Goal: Information Seeking & Learning: Learn about a topic

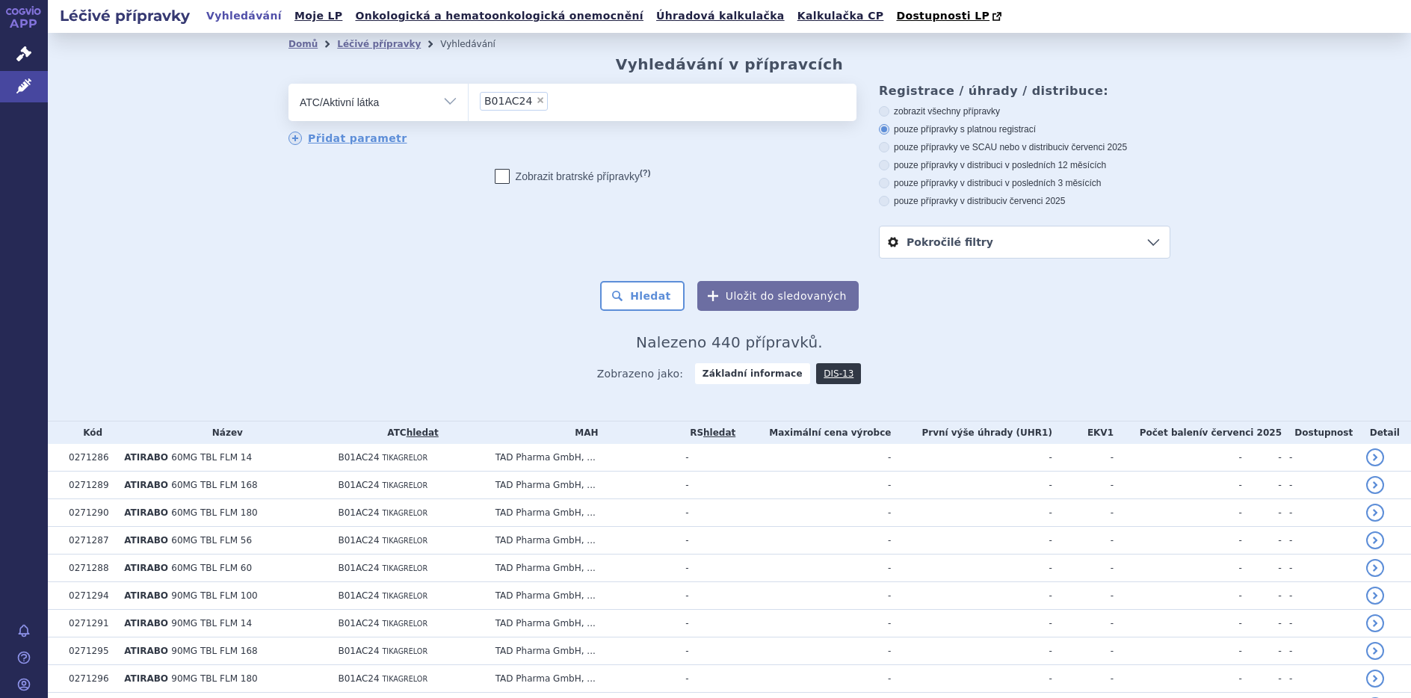
click at [536, 104] on span "×" at bounding box center [540, 100] width 9 height 9
click at [469, 104] on select "B01AC24" at bounding box center [468, 101] width 1 height 37
select select
click at [441, 102] on select "Vše Přípravek/SUKL kód MAH VPOIS ATC/Aktivní látka Léková forma Síla" at bounding box center [378, 101] width 179 height 34
select select "filter-all"
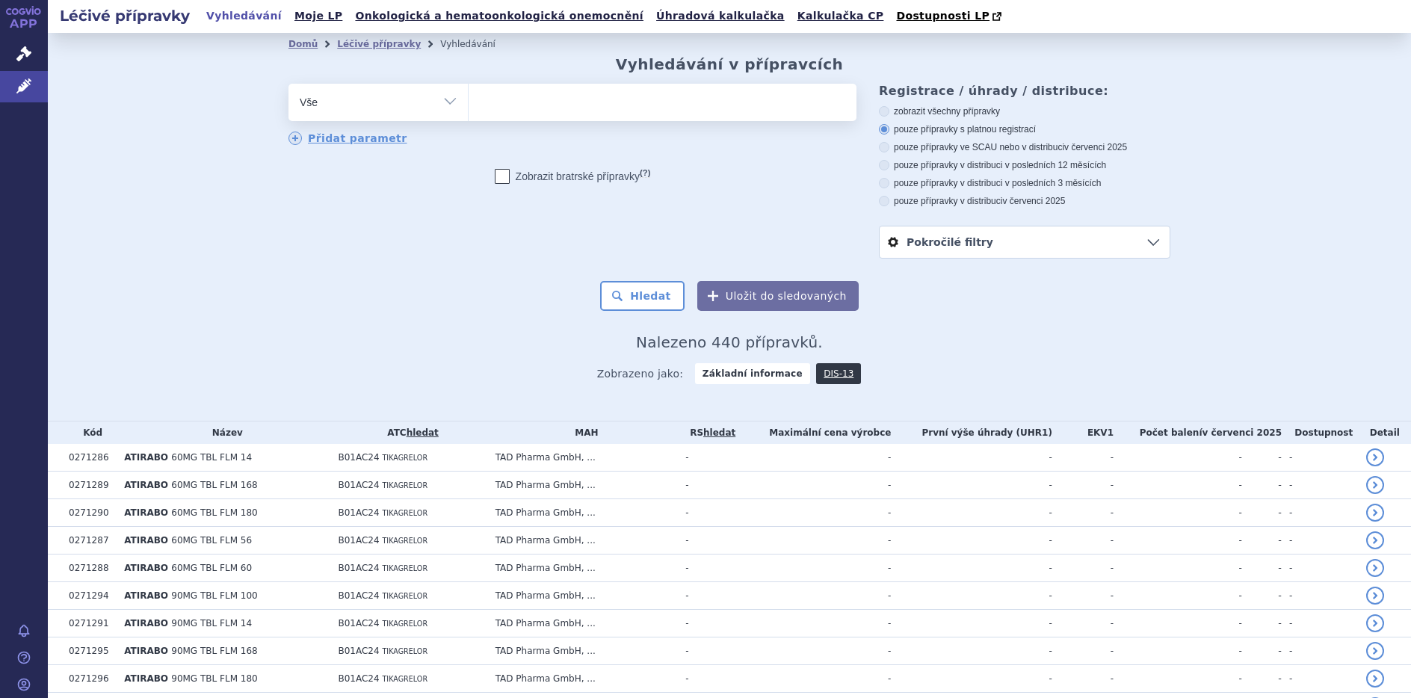
click at [289, 84] on select "Vše Přípravek/SUKL kód MAH VPOIS ATC/Aktivní látka Léková forma Síla" at bounding box center [378, 101] width 179 height 34
click at [505, 96] on ul at bounding box center [663, 99] width 388 height 31
click at [469, 96] on select at bounding box center [468, 101] width 1 height 37
type input "re"
type input "rev"
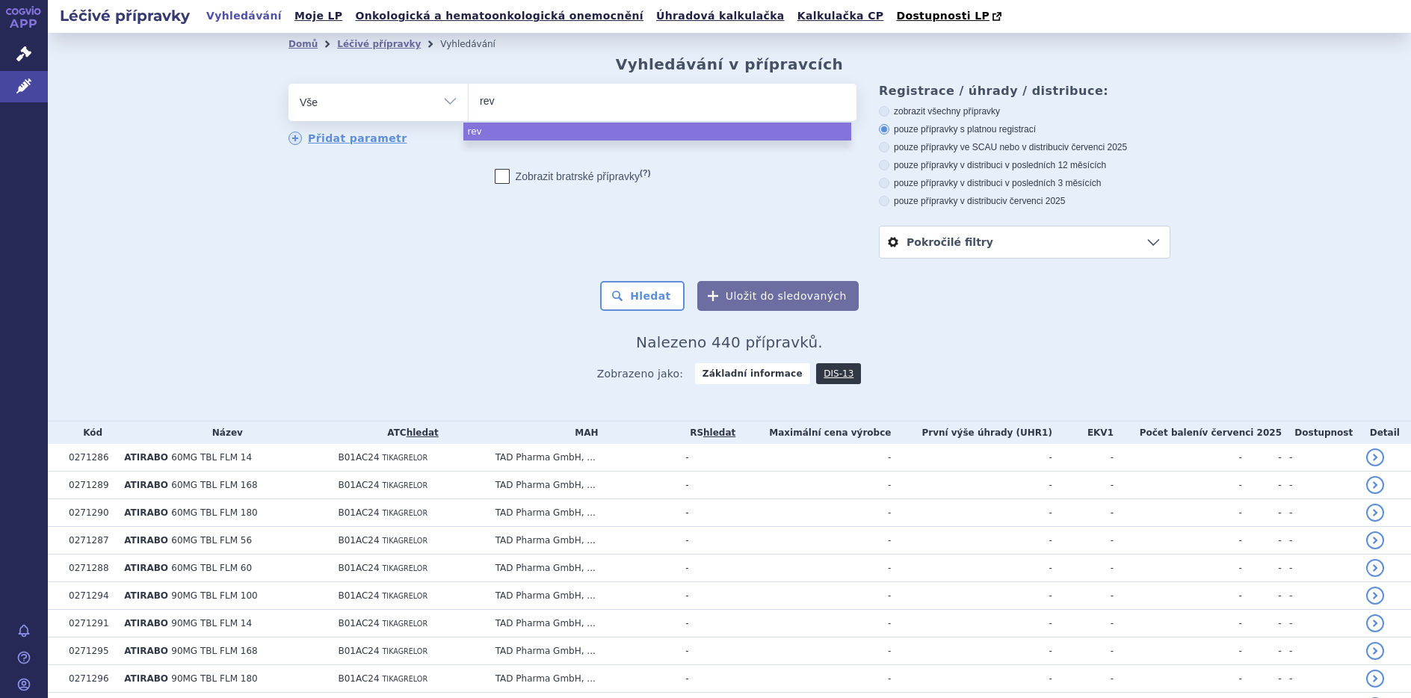
type input "reva"
type input "revat"
type input "revati"
type input "revatio"
select select "revatio"
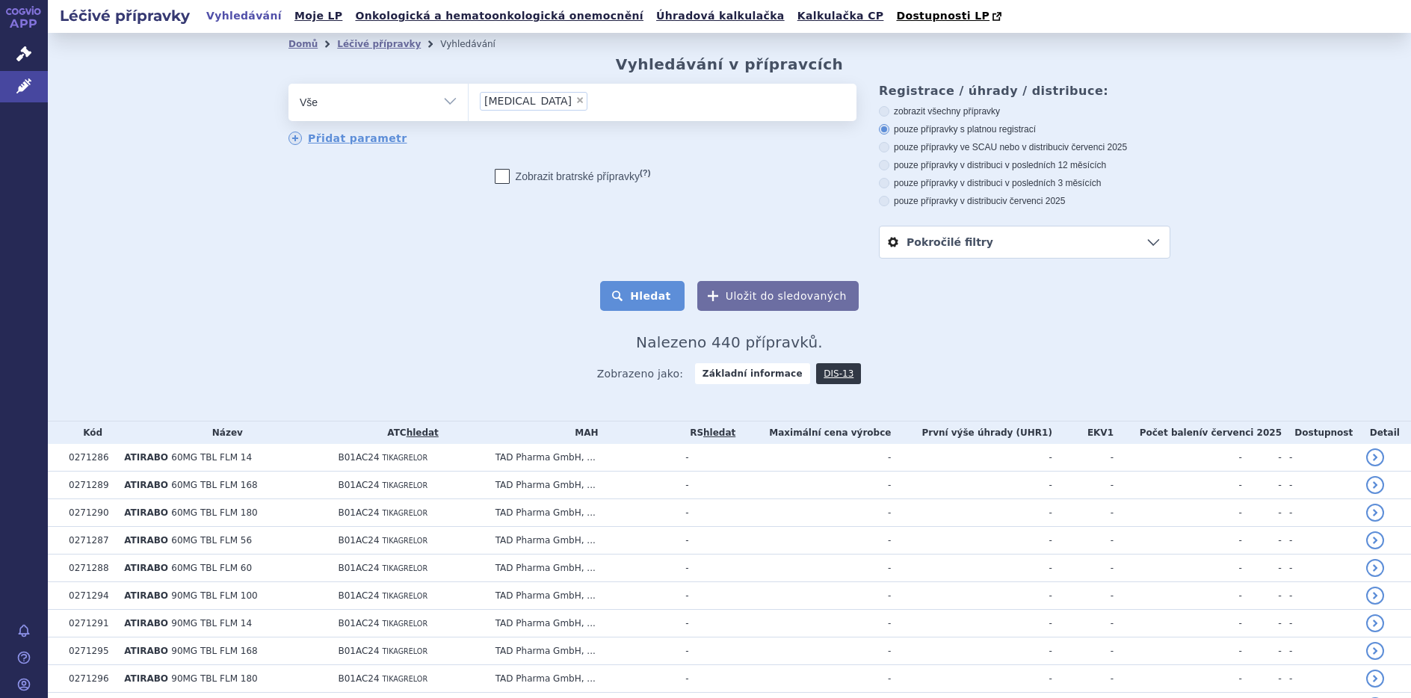
click at [655, 290] on button "Hledat" at bounding box center [642, 296] width 84 height 30
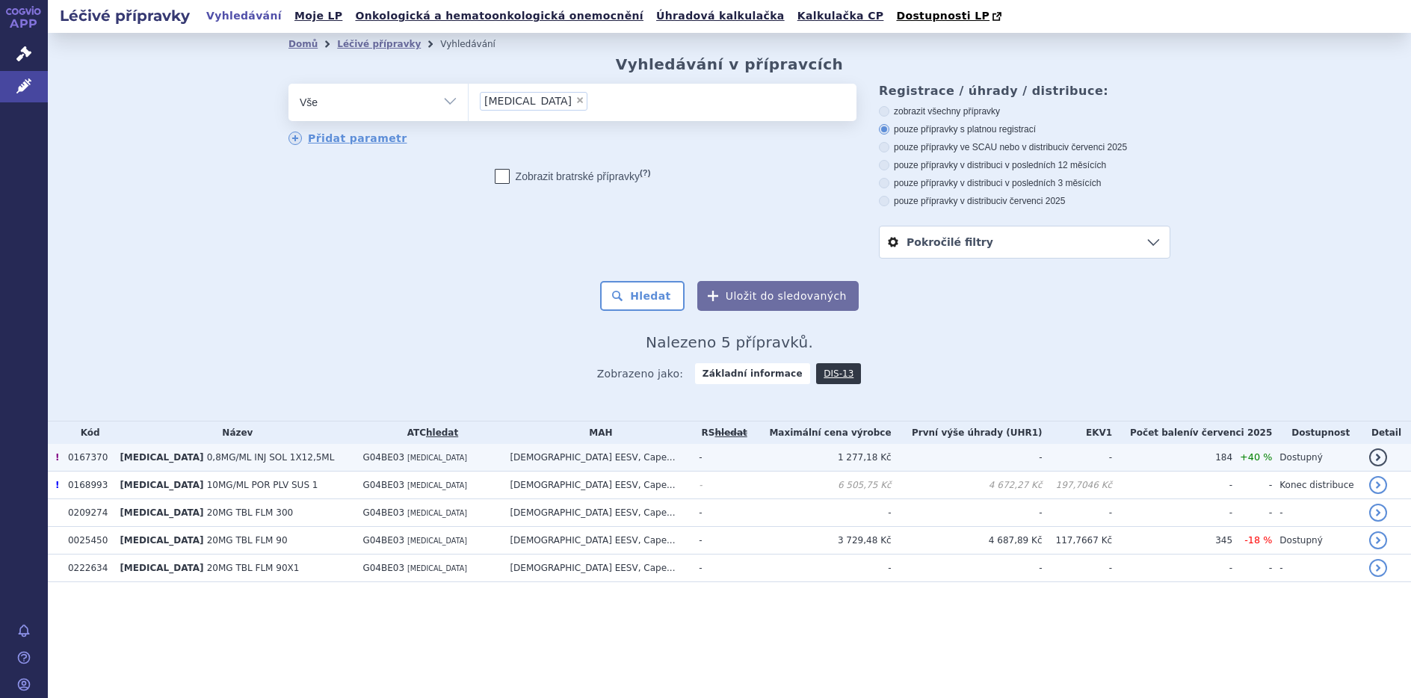
click at [209, 462] on span "0,8MG/ML INJ SOL 1X12,5ML" at bounding box center [271, 457] width 128 height 10
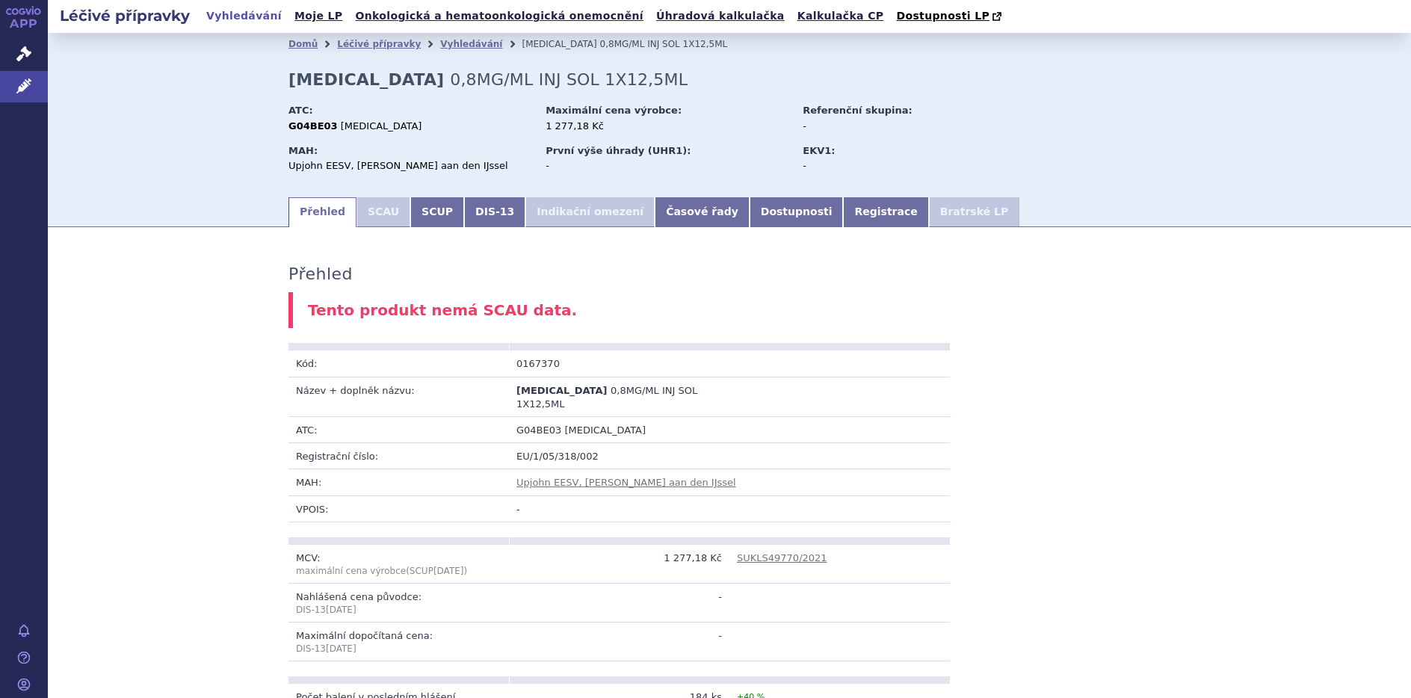
click at [372, 219] on li "SCAU" at bounding box center [384, 212] width 54 height 30
click at [416, 214] on link "SCUP" at bounding box center [437, 212] width 54 height 30
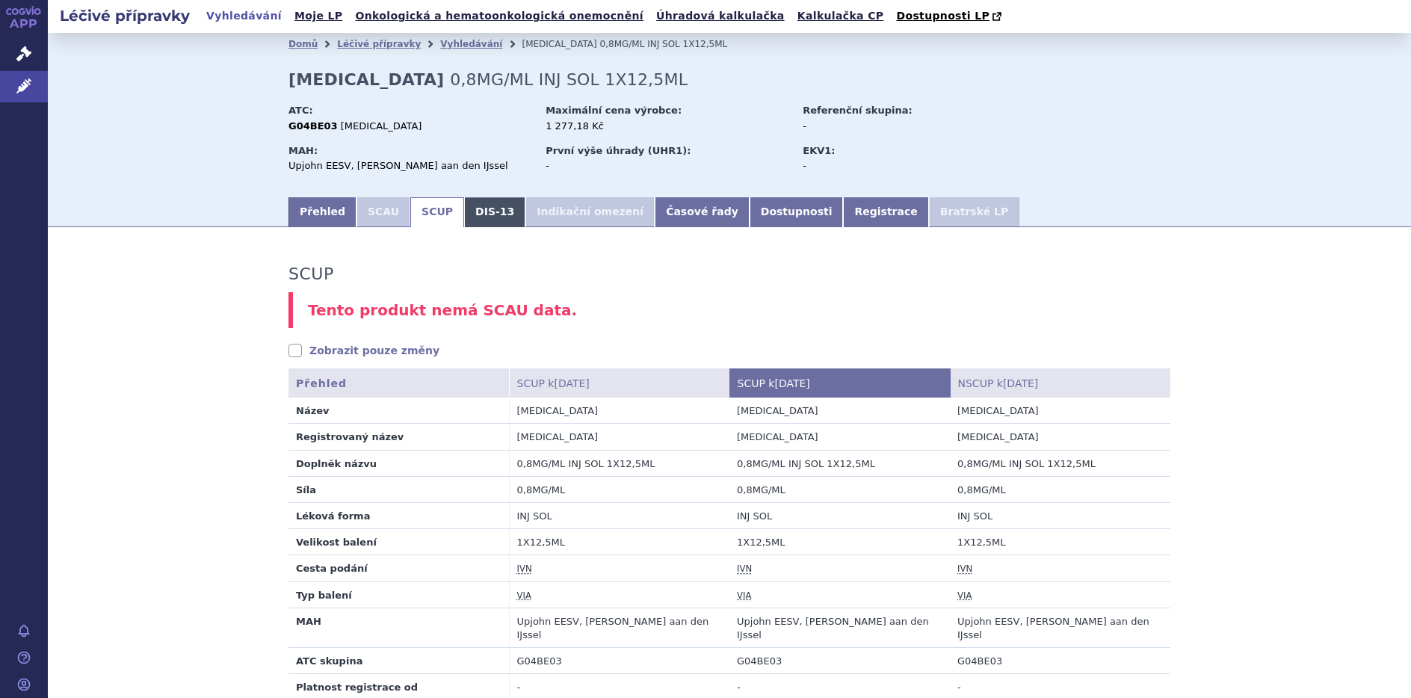
click at [464, 215] on link "DIS-13" at bounding box center [494, 212] width 61 height 30
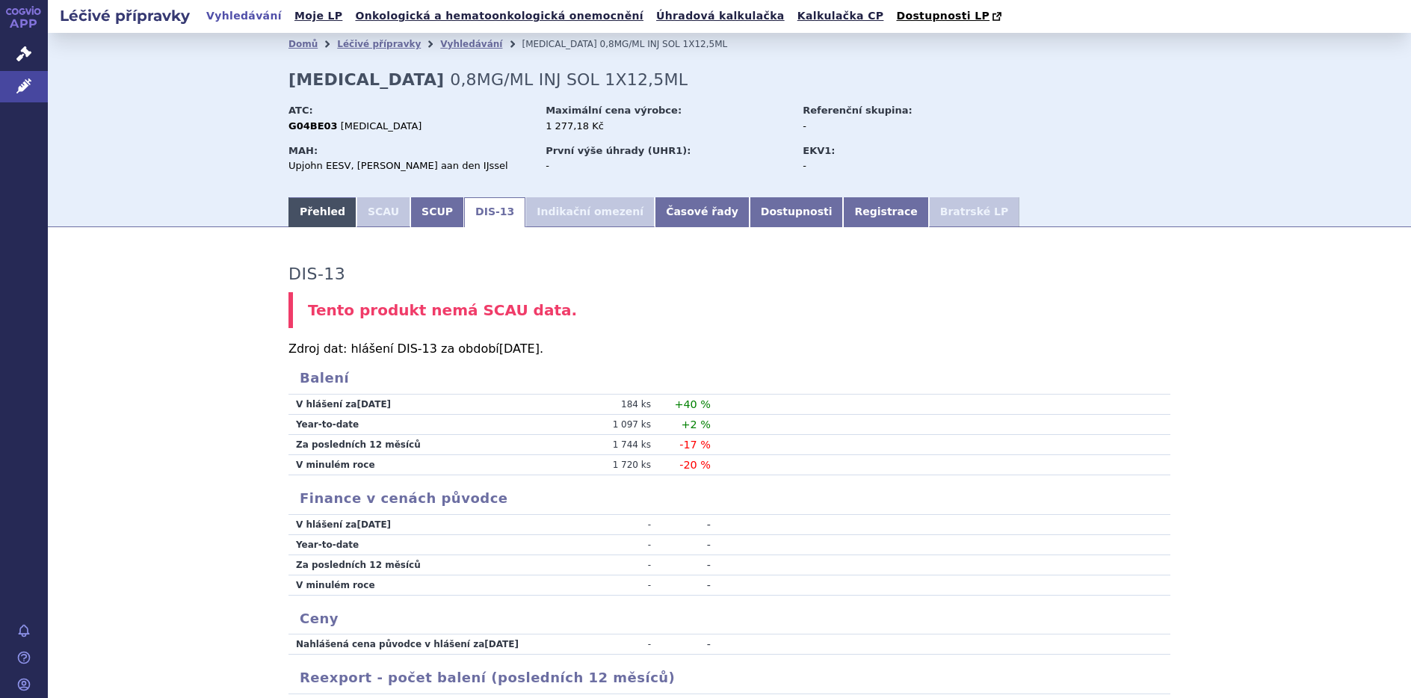
click at [318, 223] on link "Přehled" at bounding box center [323, 212] width 68 height 30
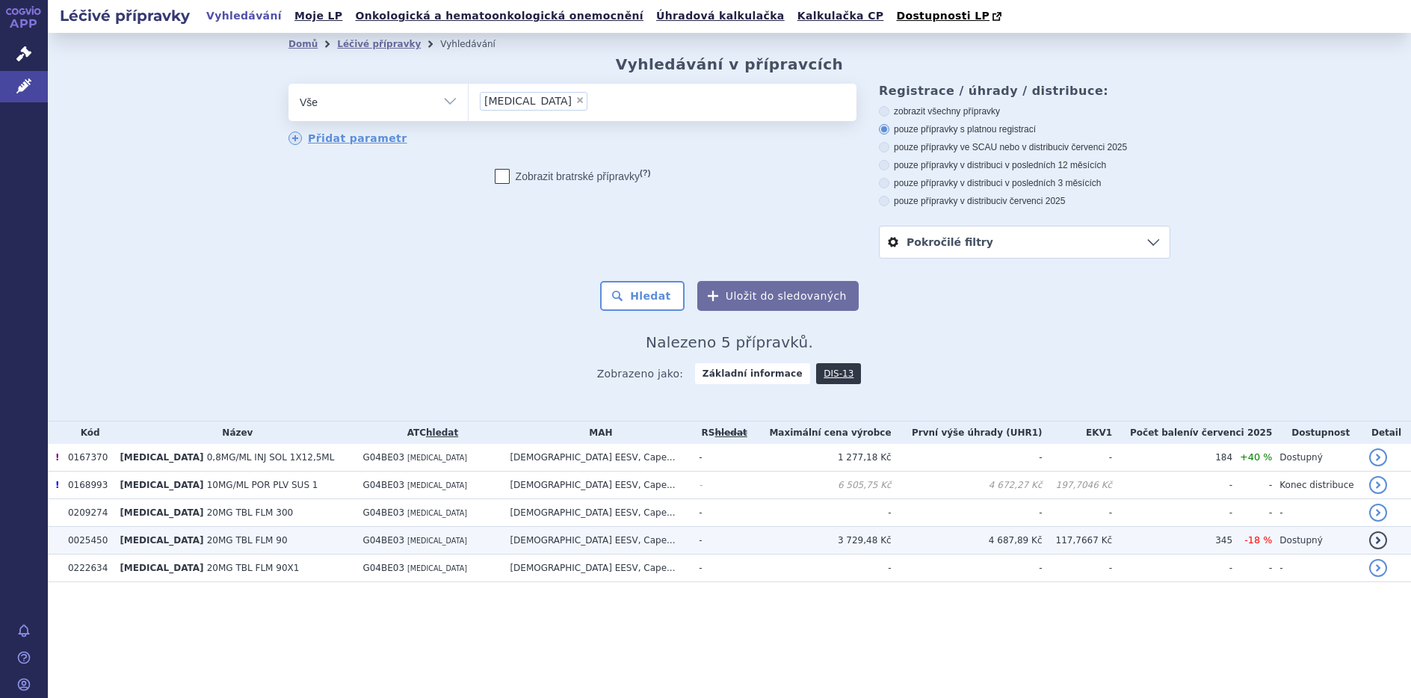
click at [177, 549] on td "[MEDICAL_DATA] 20MG TBL FLM 90" at bounding box center [233, 541] width 243 height 28
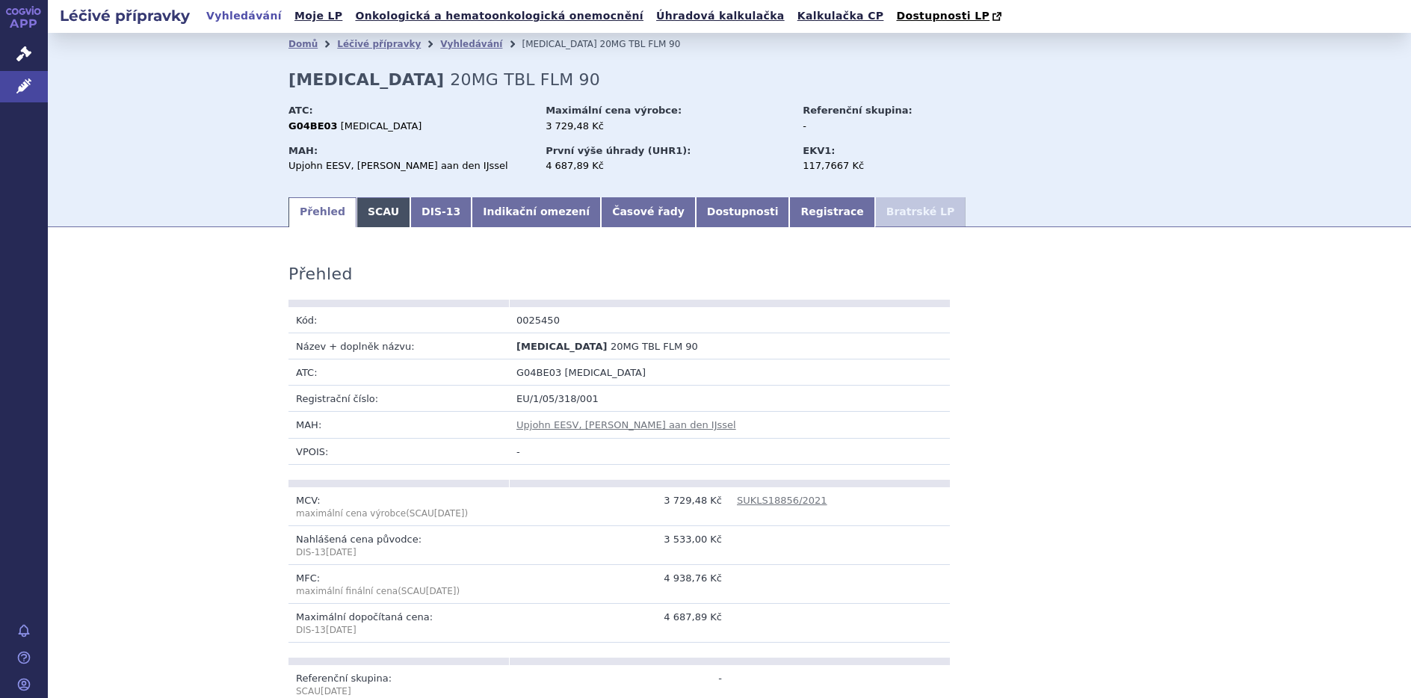
click at [366, 212] on link "SCAU" at bounding box center [384, 212] width 54 height 30
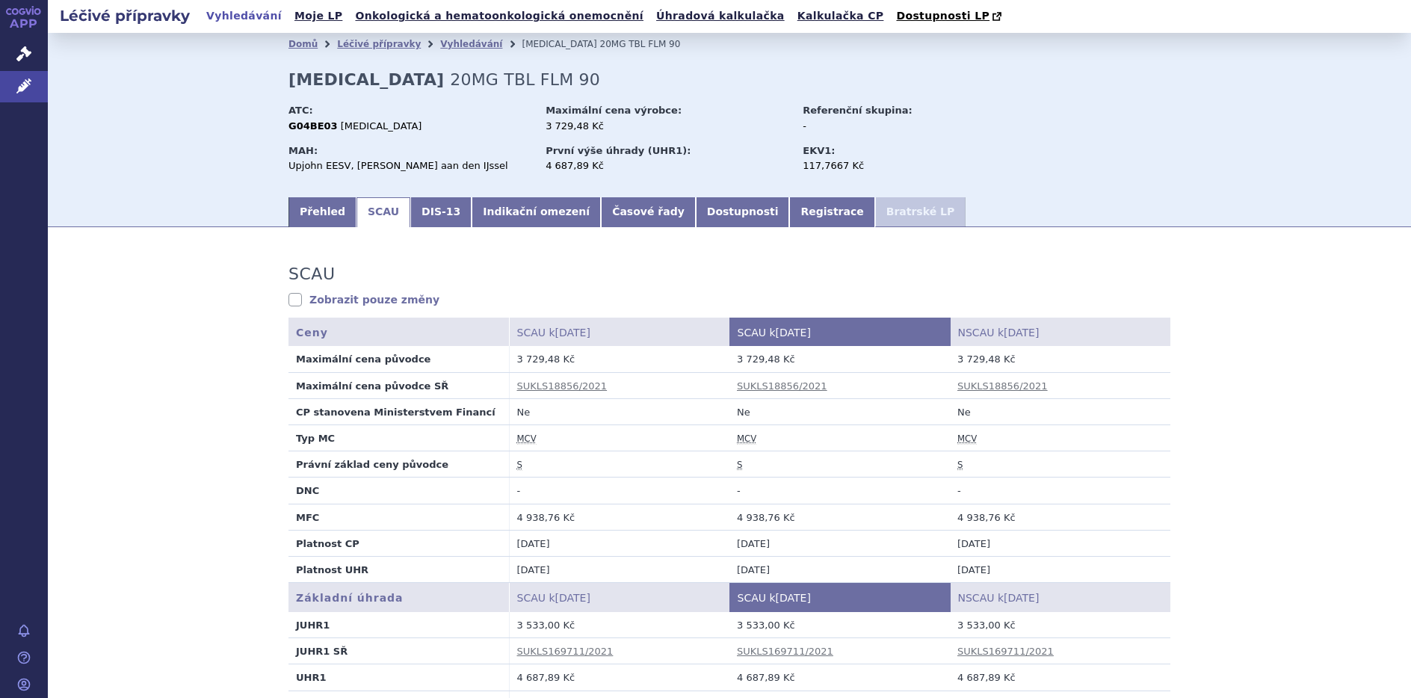
click at [517, 466] on abbr "S" at bounding box center [519, 465] width 5 height 11
click at [431, 212] on link "DIS-13" at bounding box center [440, 212] width 61 height 30
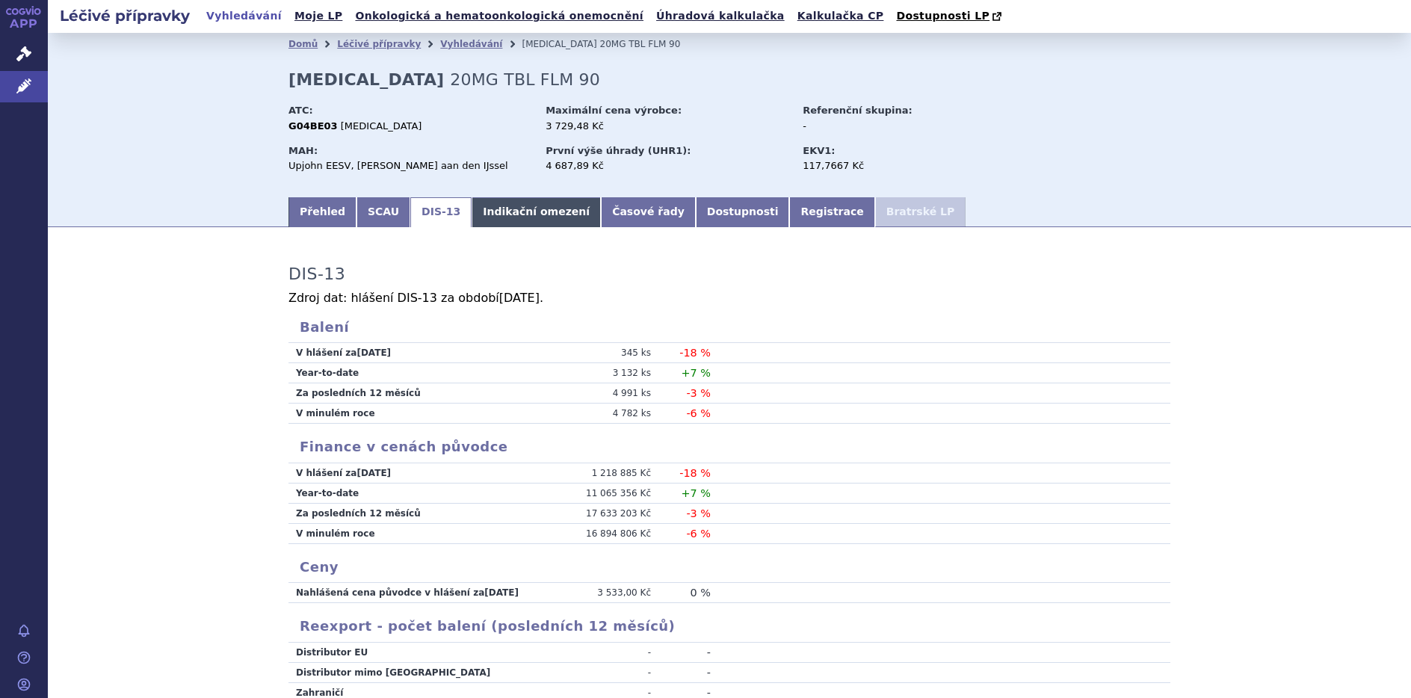
click at [484, 224] on link "Indikační omezení" at bounding box center [536, 212] width 129 height 30
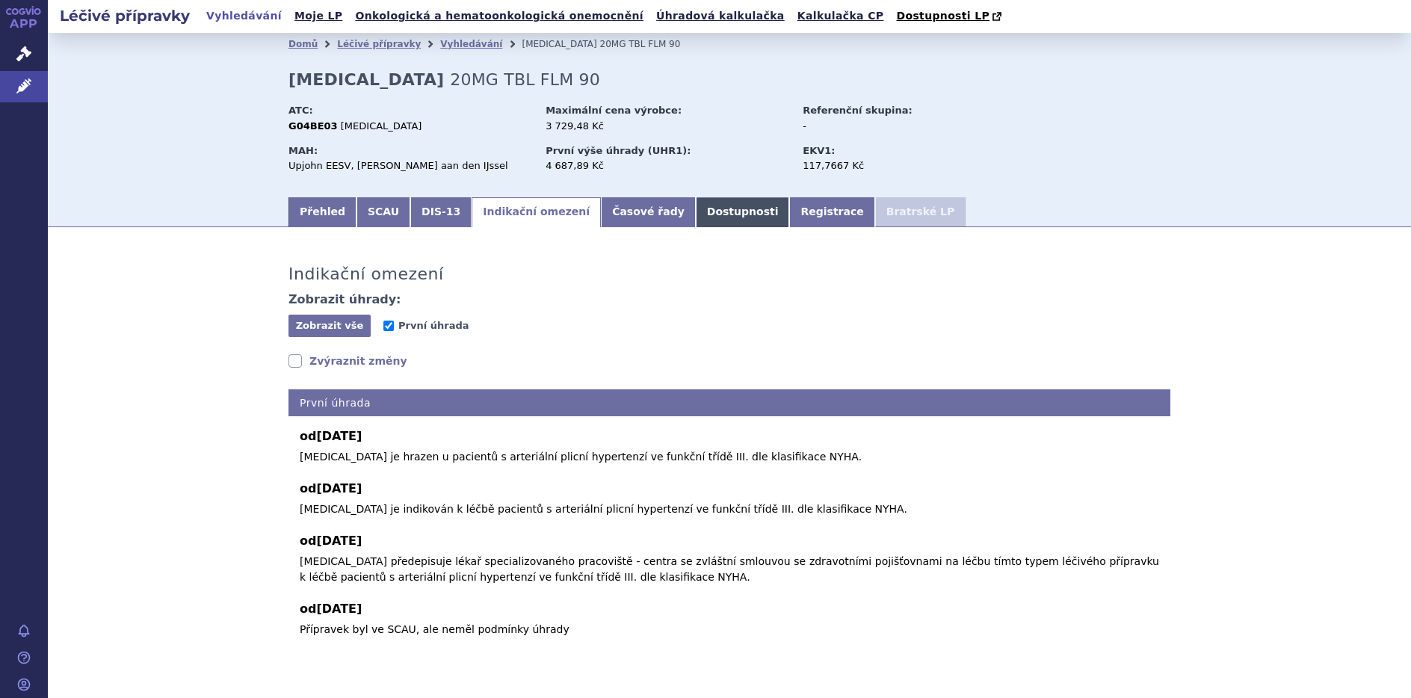
click at [696, 204] on link "Dostupnosti" at bounding box center [743, 212] width 94 height 30
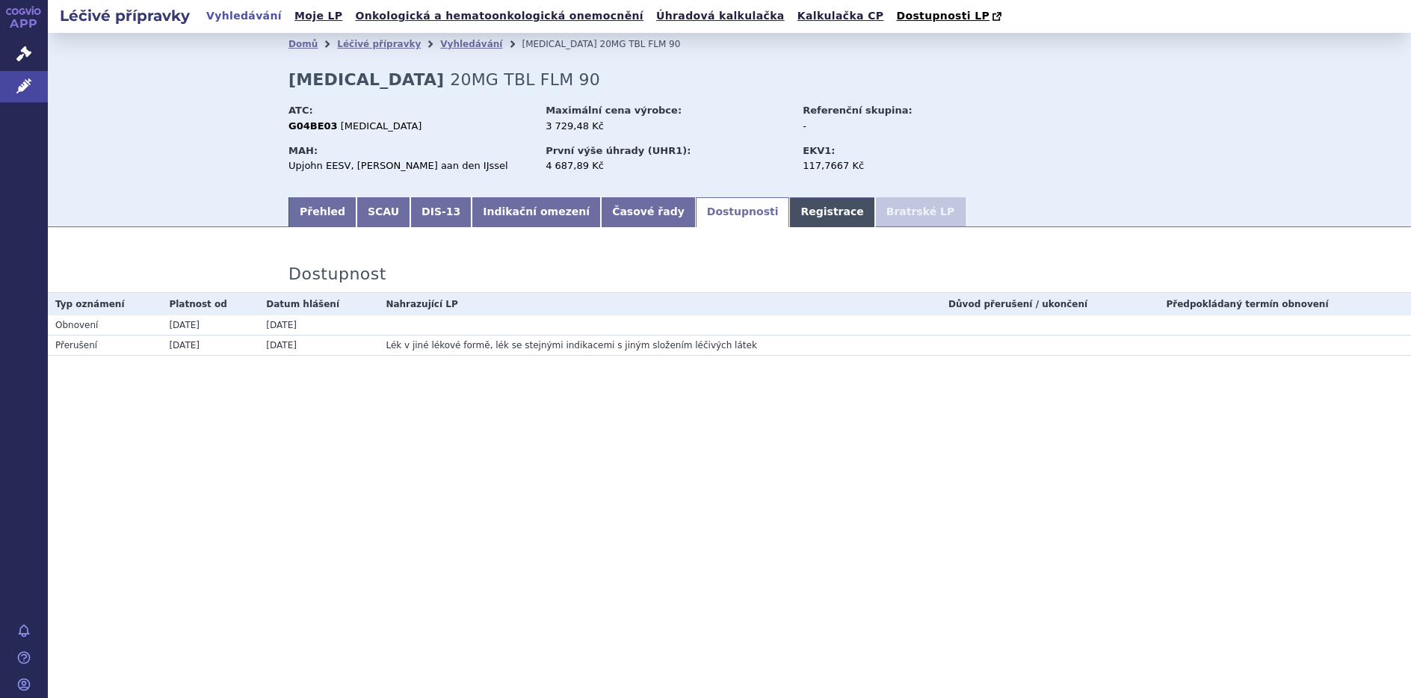
click at [789, 213] on link "Registrace" at bounding box center [831, 212] width 85 height 30
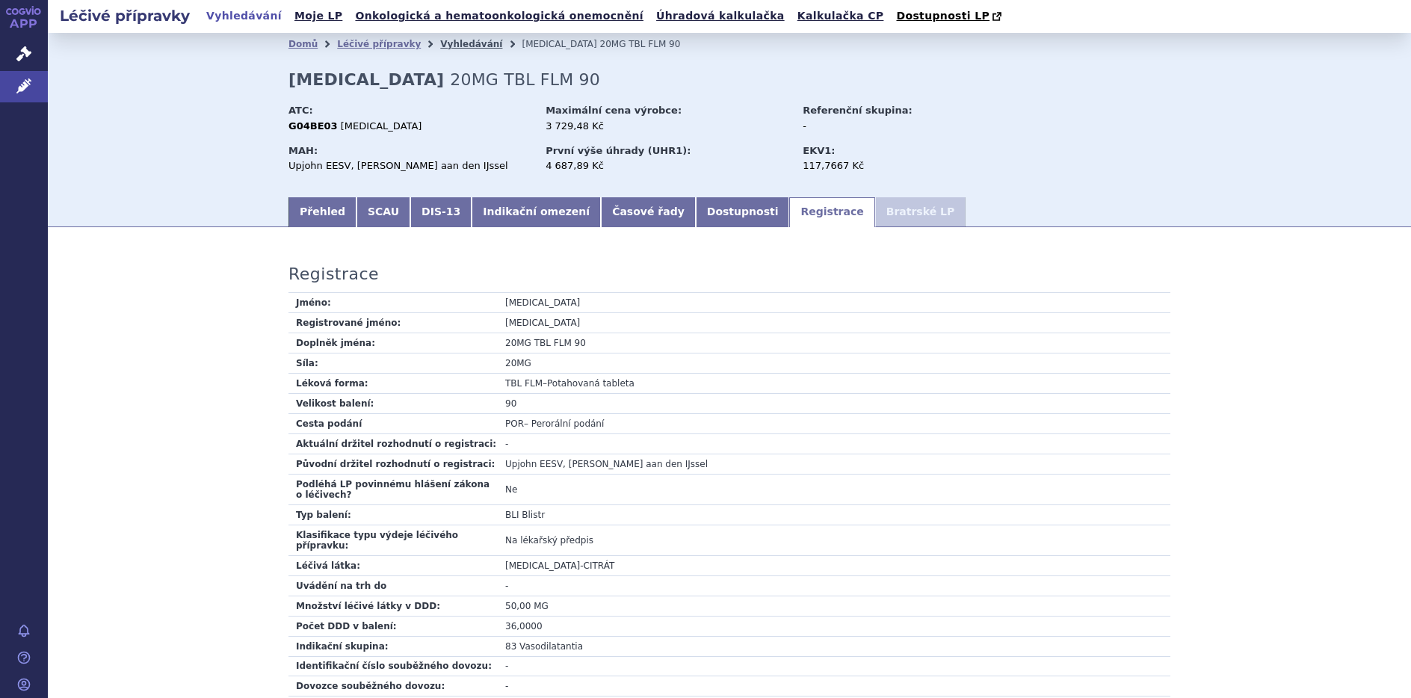
click at [448, 46] on link "Vyhledávání" at bounding box center [471, 44] width 62 height 10
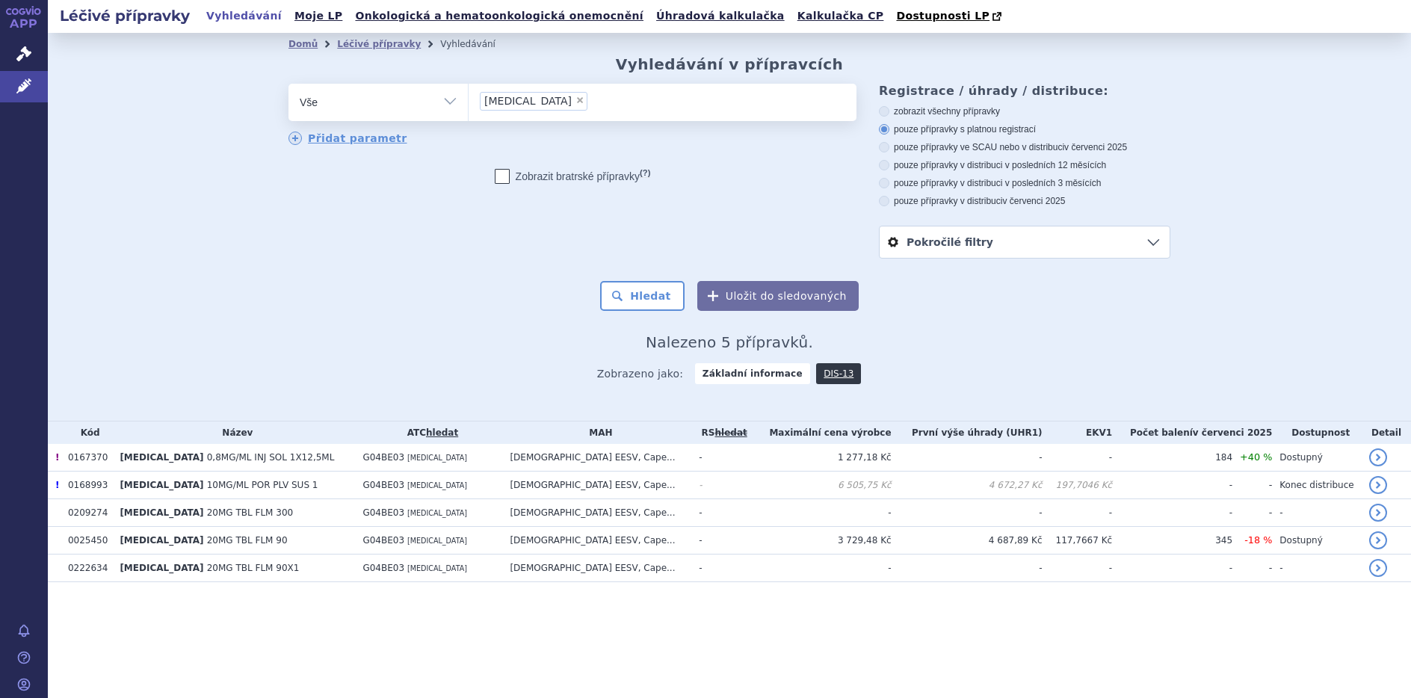
click at [576, 102] on span "×" at bounding box center [580, 100] width 9 height 9
click at [469, 102] on select "revatio" at bounding box center [468, 101] width 1 height 37
select select
click at [354, 49] on link "Léčivé přípravky" at bounding box center [379, 44] width 84 height 10
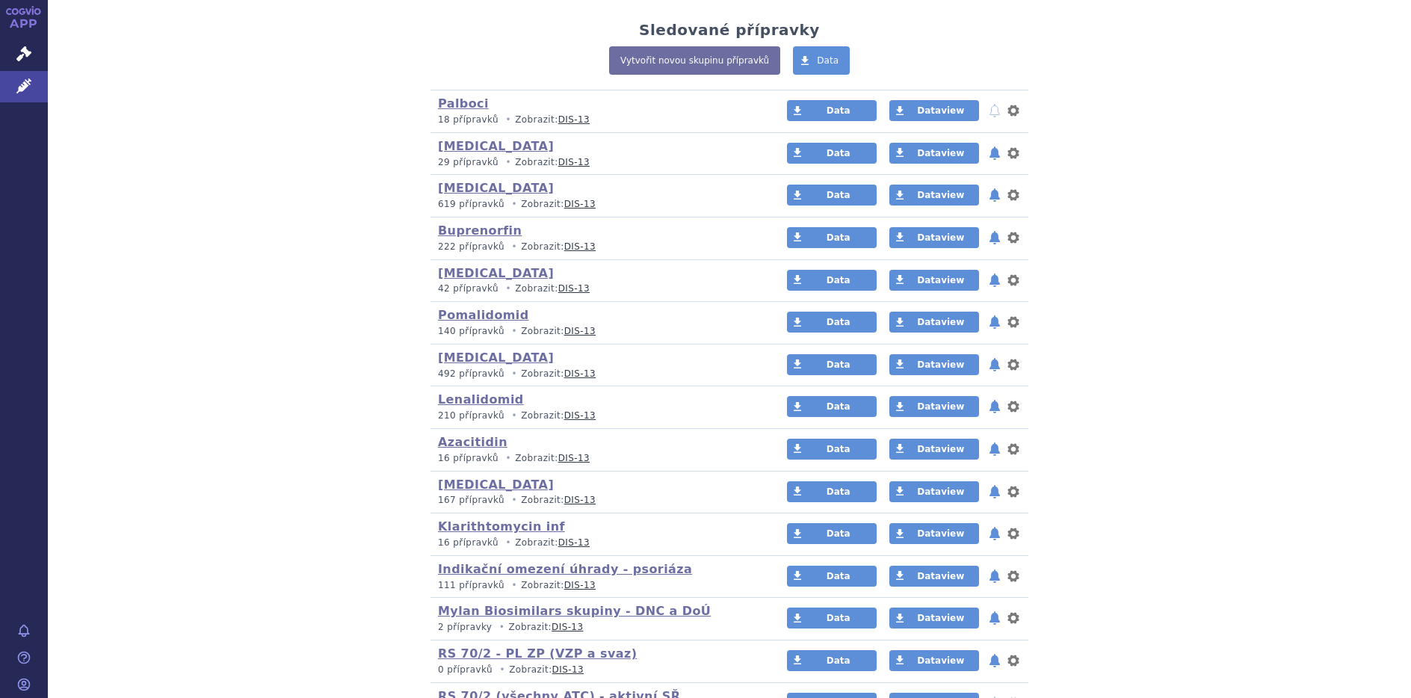
scroll to position [299, 0]
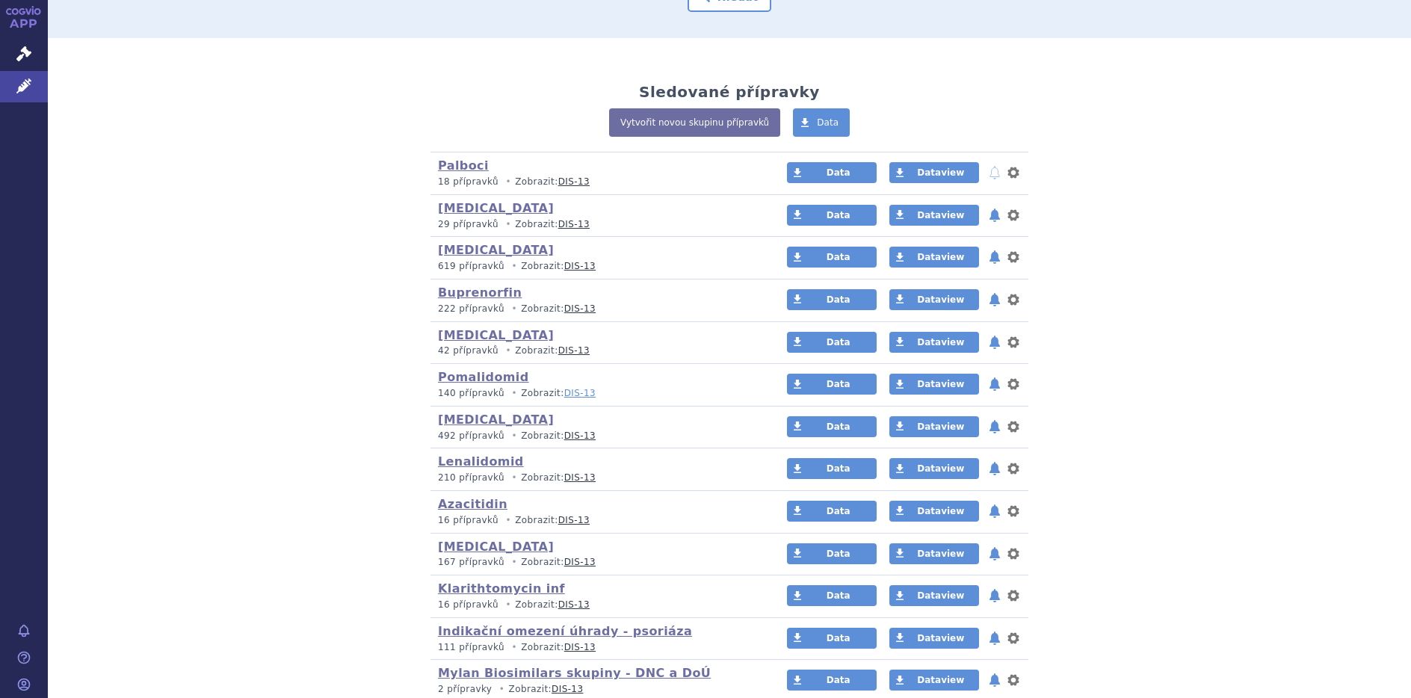
click at [564, 394] on link "DIS-13" at bounding box center [579, 393] width 31 height 10
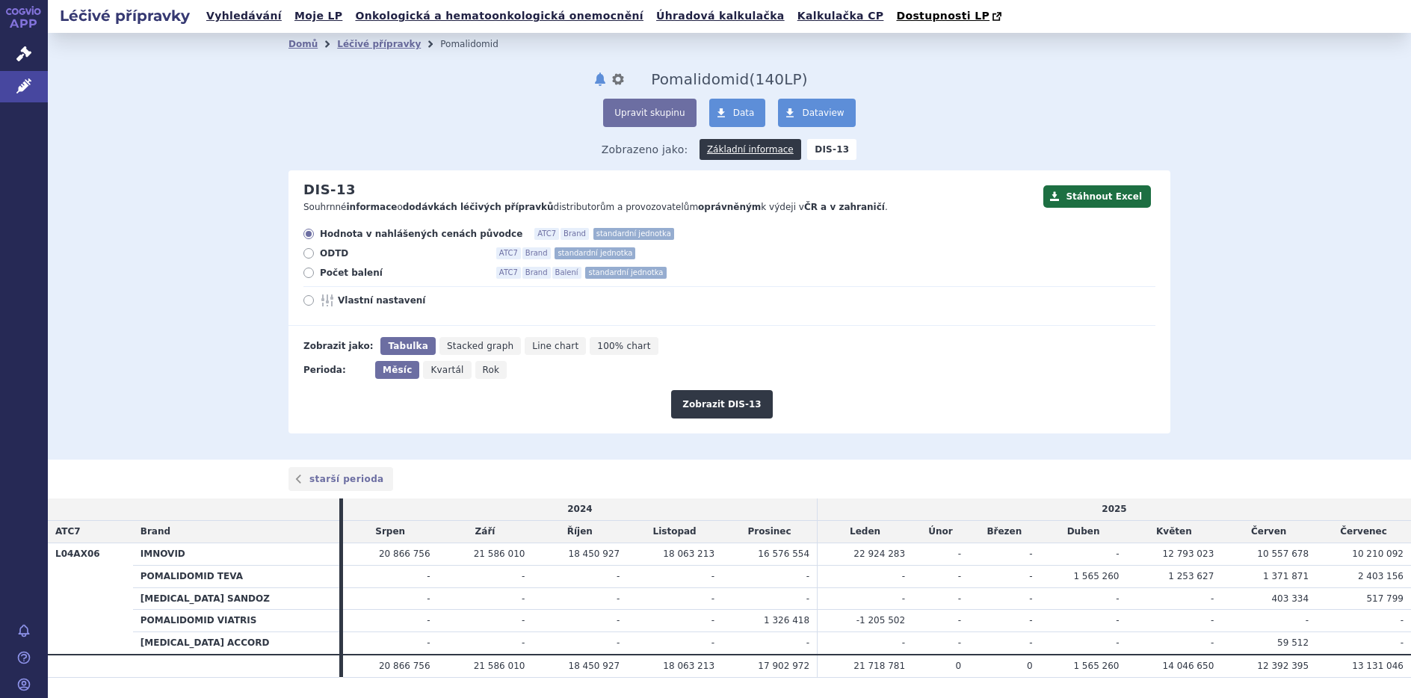
click at [303, 278] on icon at bounding box center [308, 273] width 10 height 10
click at [305, 278] on input "Počet balení ATC7 Brand Balení standardní jednotka" at bounding box center [310, 275] width 10 height 10
radio input "true"
click at [705, 404] on button "Zobrazit DIS-13" at bounding box center [721, 404] width 101 height 28
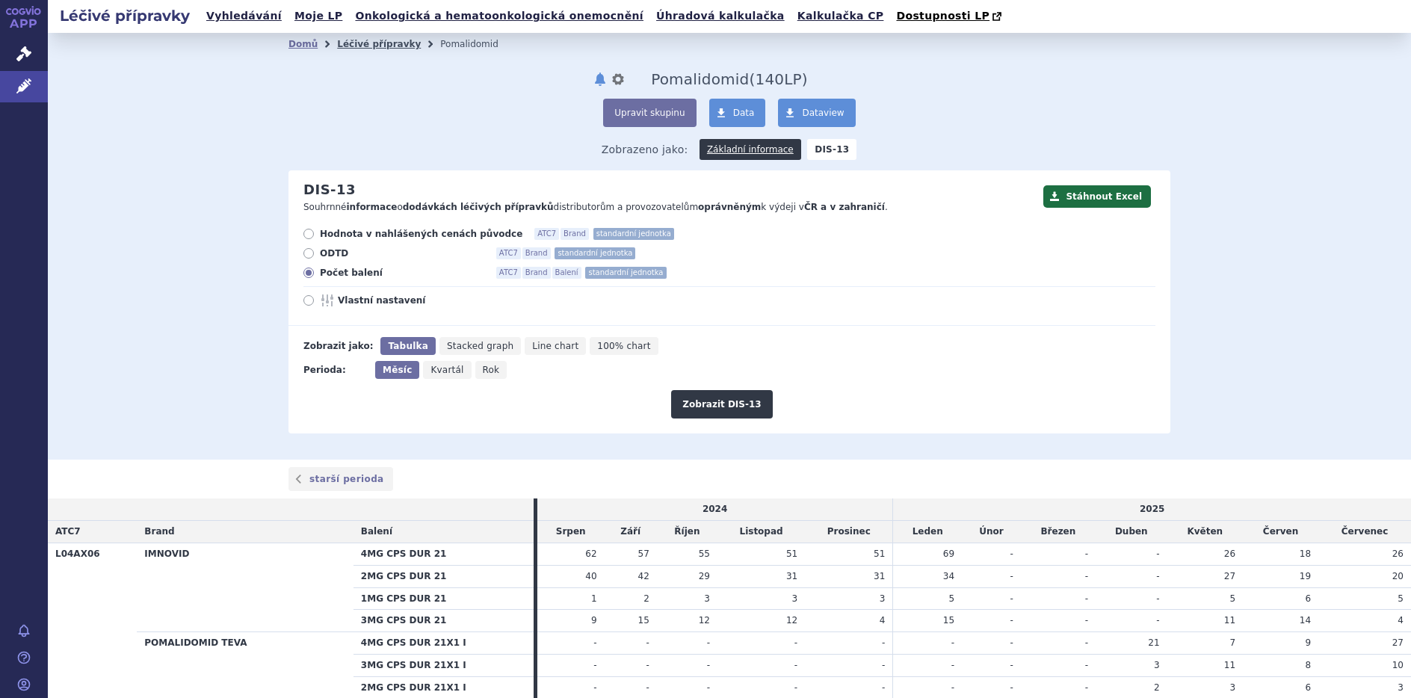
click at [354, 46] on link "Léčivé přípravky" at bounding box center [379, 44] width 84 height 10
